Goal: Task Accomplishment & Management: Use online tool/utility

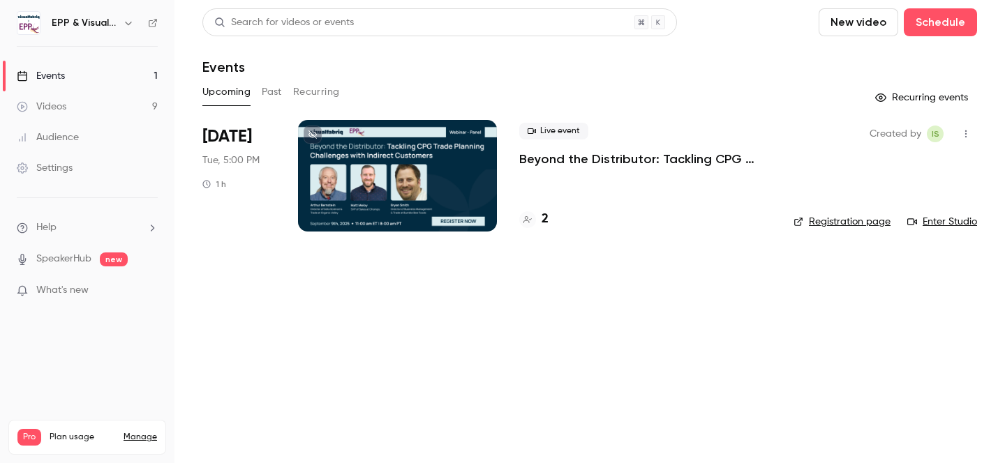
click at [681, 157] on p "Beyond the Distributor: Tackling CPG Trade Planning Challenges with Indirect Cu…" at bounding box center [645, 159] width 252 height 17
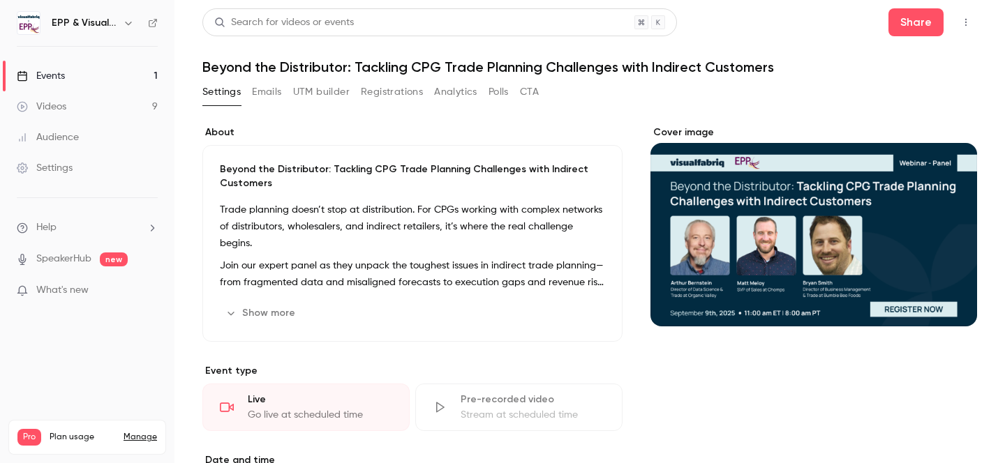
click at [323, 90] on button "UTM builder" at bounding box center [321, 92] width 57 height 22
